Goal: Task Accomplishment & Management: Complete application form

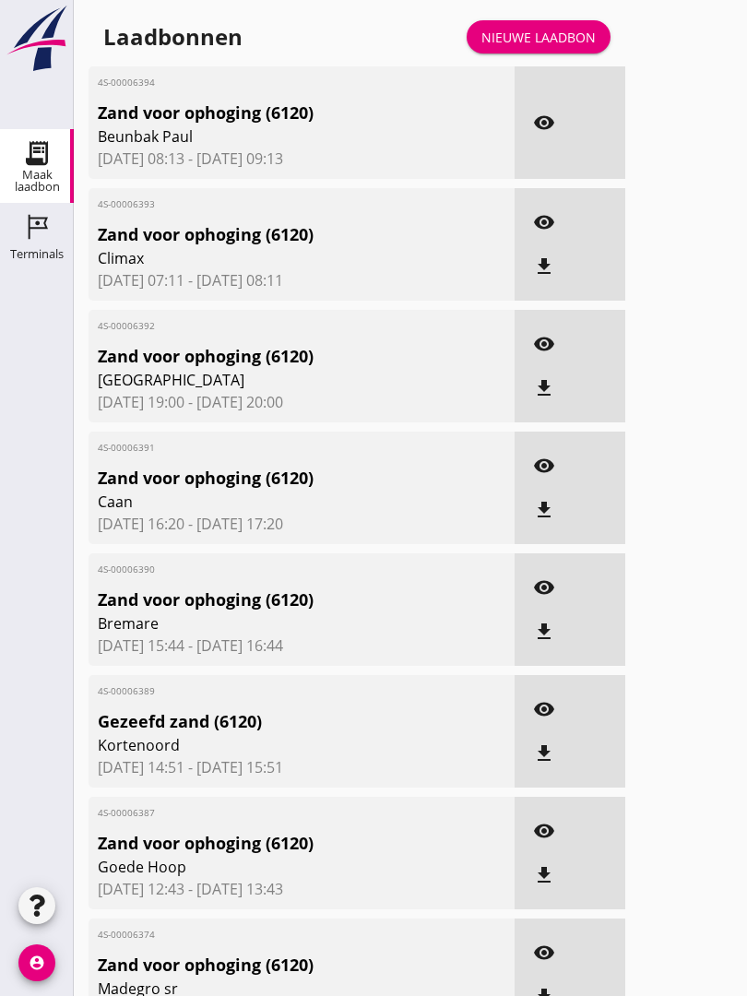
click at [529, 35] on div "Laadbonnen Nieuwe laadbon" at bounding box center [357, 37] width 537 height 44
click at [567, 47] on div "Nieuwe laadbon" at bounding box center [538, 37] width 114 height 19
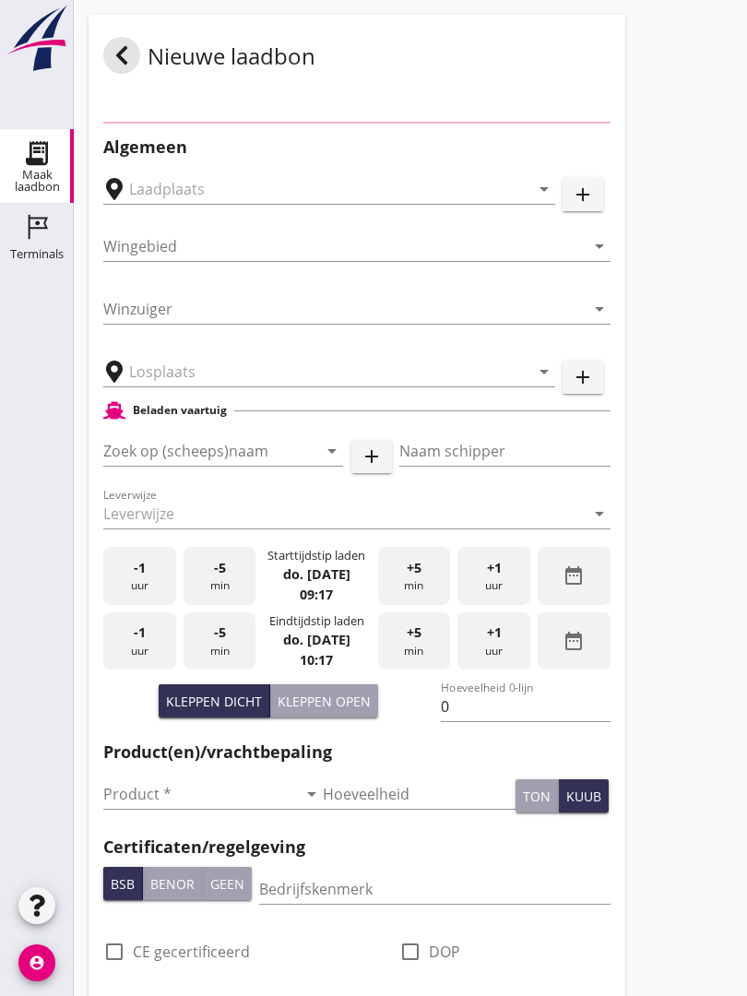
click at [567, 49] on div "Nieuwe laadbon" at bounding box center [357, 55] width 537 height 81
click at [163, 386] on input "text" at bounding box center [316, 372] width 374 height 30
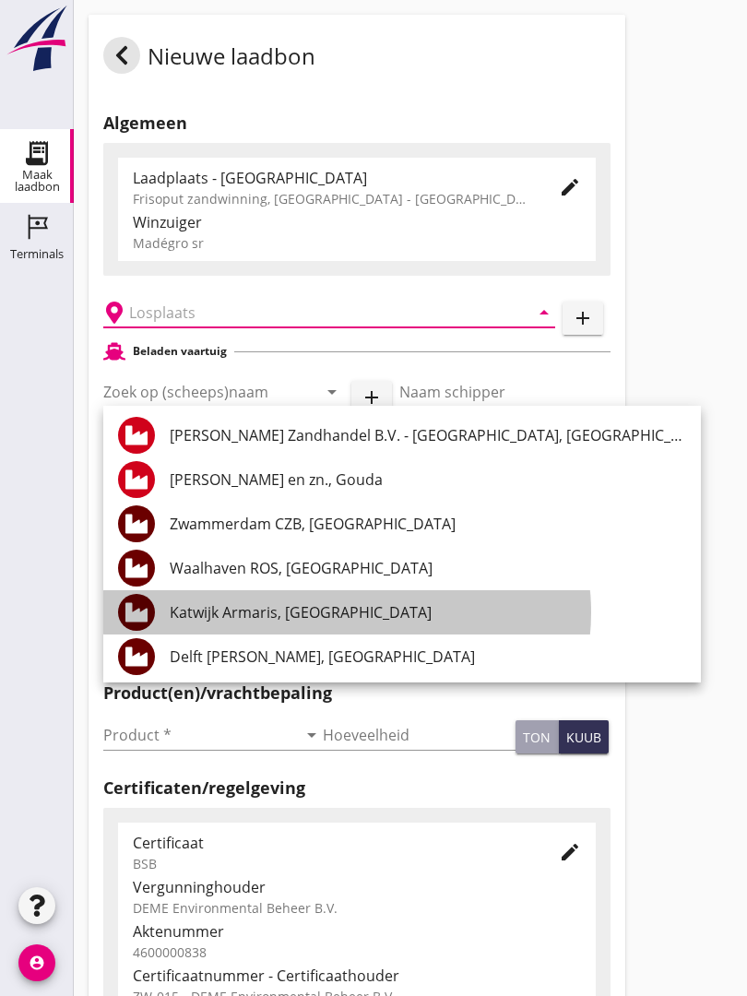
click at [229, 604] on div "Katwijk Armaris, [GEOGRAPHIC_DATA]" at bounding box center [428, 612] width 516 height 22
type input "Katwijk Armaris, [GEOGRAPHIC_DATA]"
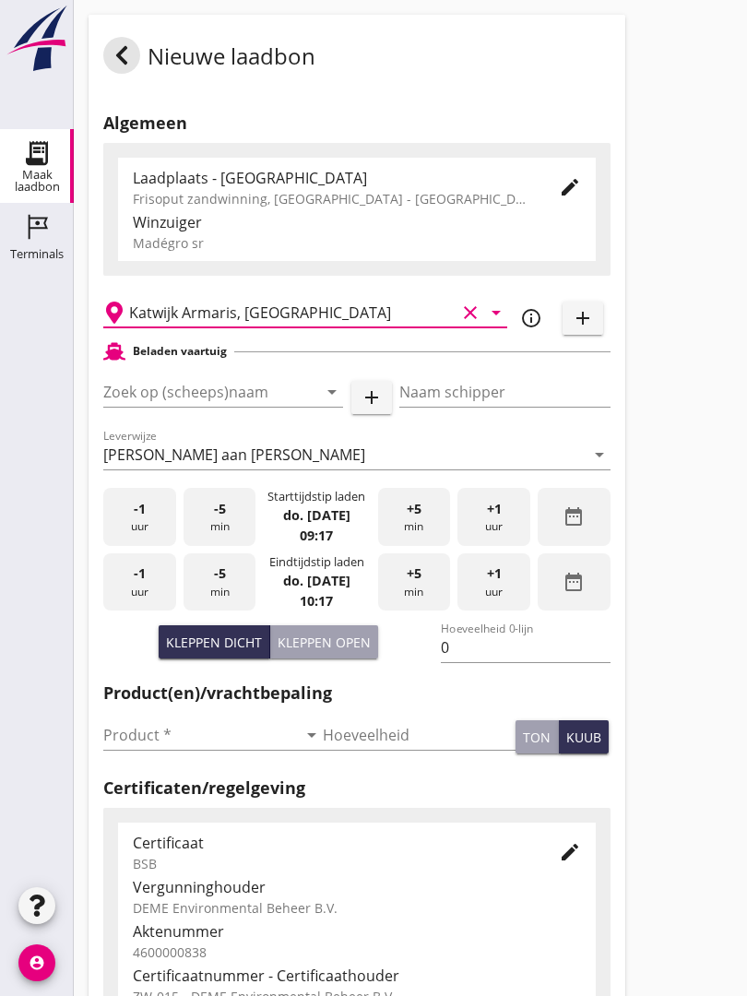
click at [164, 405] on input "Zoek op (scheeps)naam" at bounding box center [197, 392] width 188 height 30
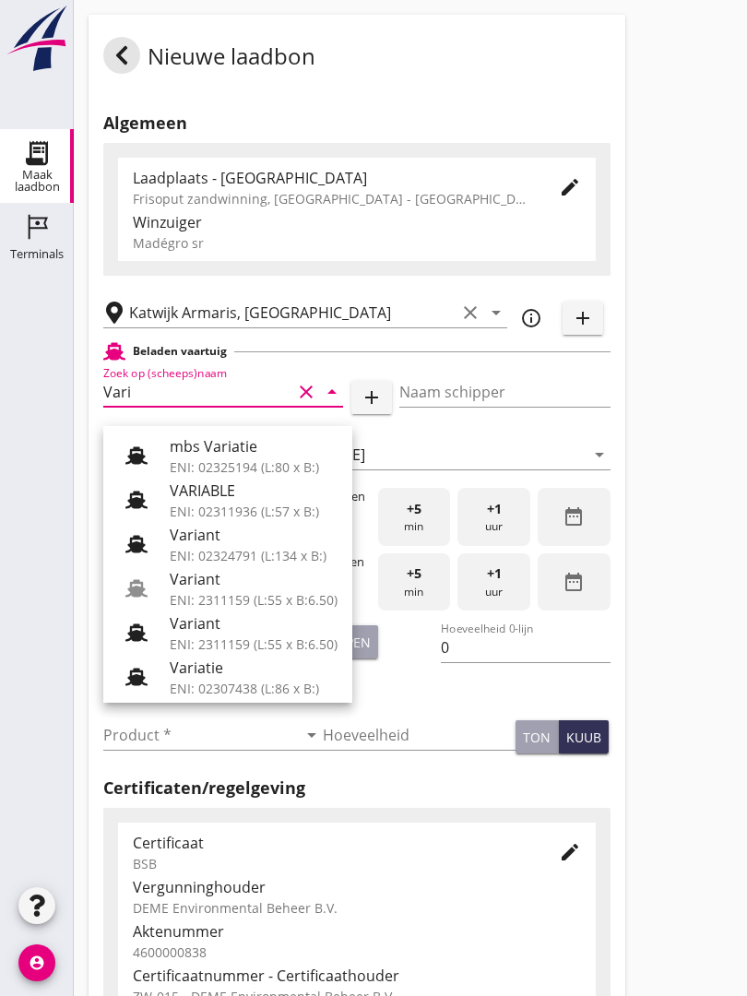
click at [229, 583] on div "Variant" at bounding box center [254, 579] width 168 height 22
type input "Variant"
type input "[PERSON_NAME]"
type input "337"
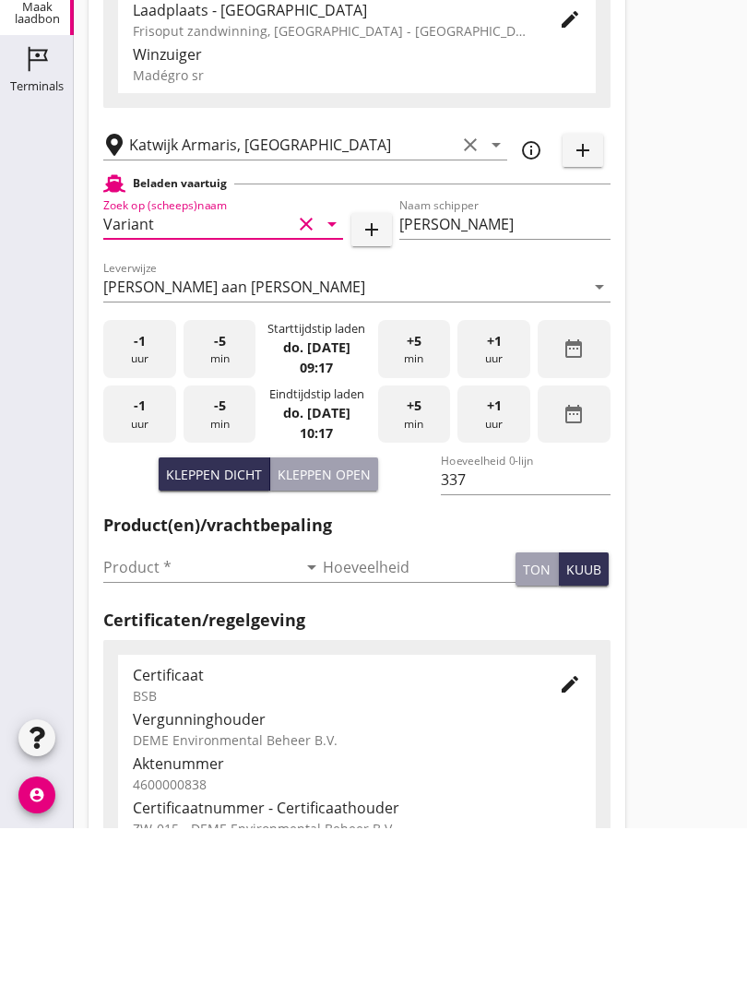
click at [135, 720] on input "Product *" at bounding box center [200, 735] width 194 height 30
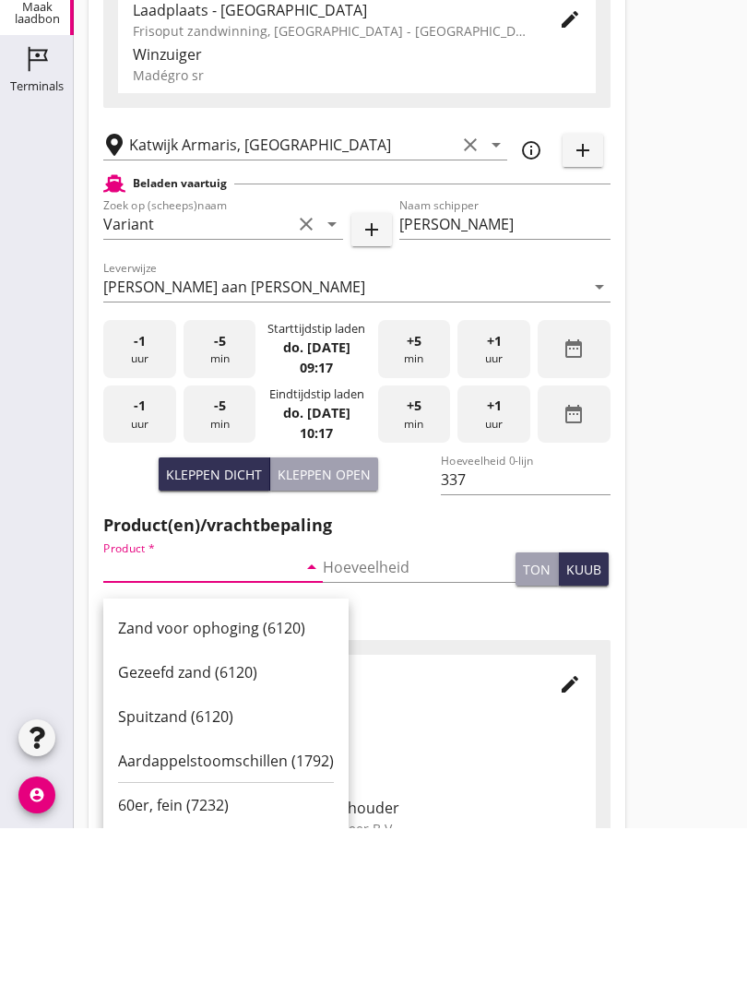
click at [228, 785] on div "Zand voor ophoging (6120)" at bounding box center [226, 796] width 216 height 22
type input "Zand voor ophoging (6120)"
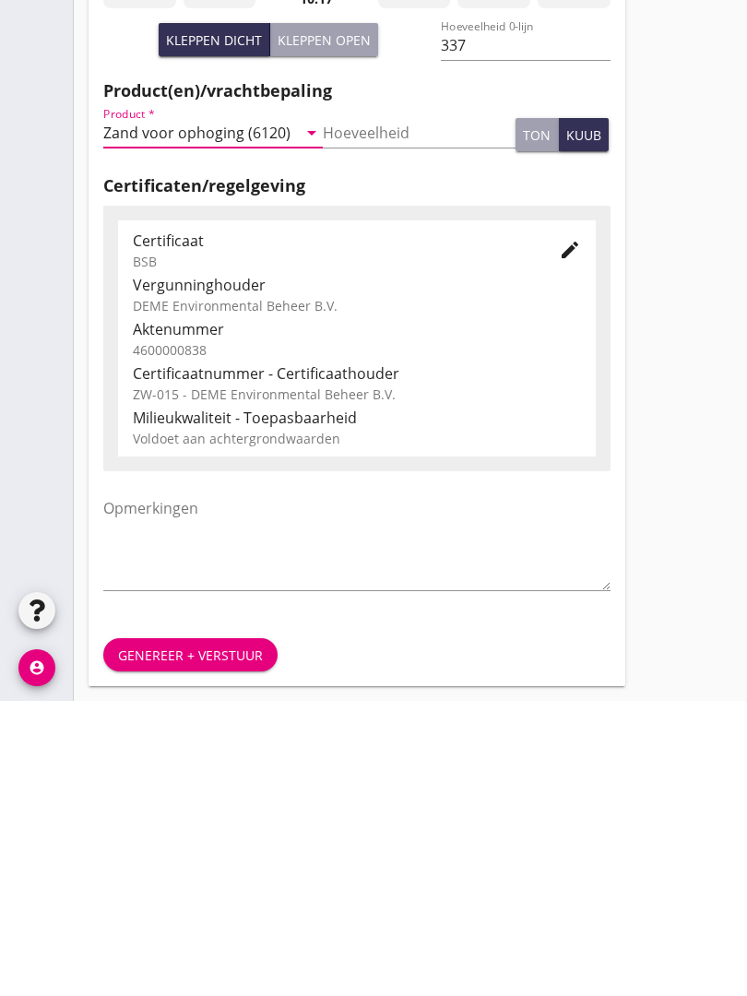
scroll to position [323, 0]
click at [202, 941] on div "Genereer + verstuur" at bounding box center [190, 950] width 145 height 19
